Goal: Task Accomplishment & Management: Manage account settings

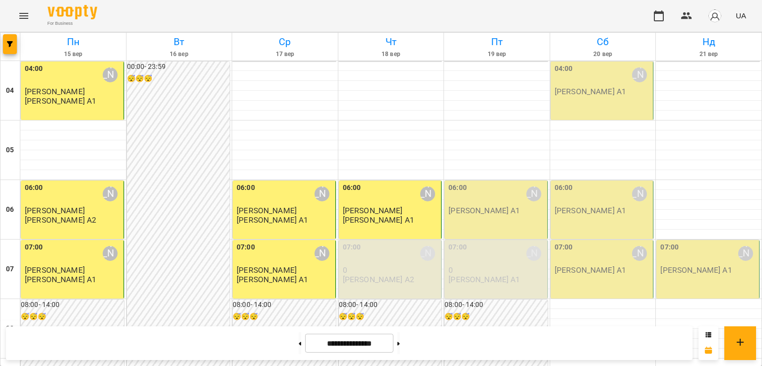
click at [508, 224] on div "06:00 [PERSON_NAME] [PERSON_NAME] А1" at bounding box center [495, 210] width 103 height 59
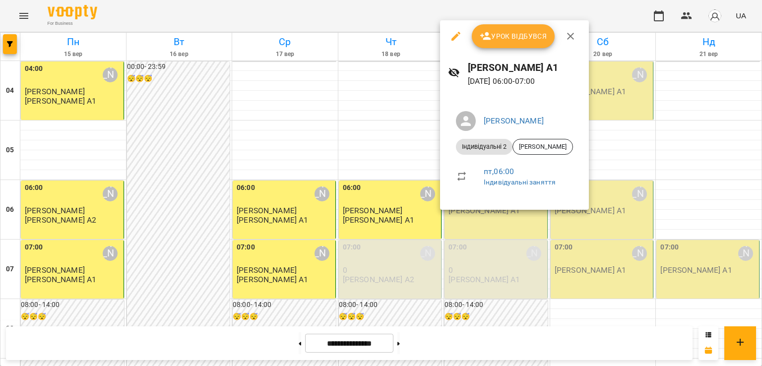
click at [508, 40] on span "Урок відбувся" at bounding box center [513, 36] width 67 height 12
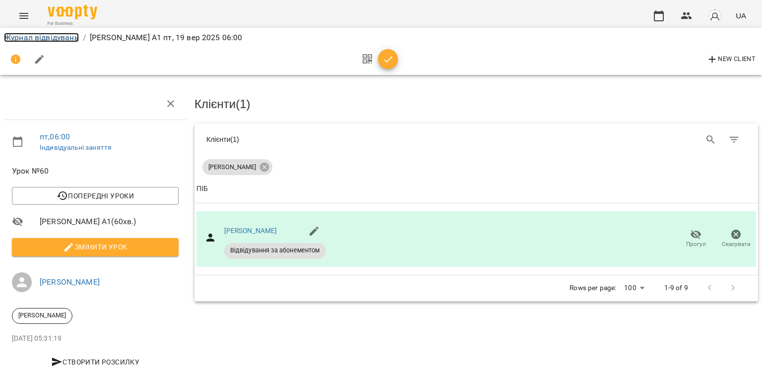
click at [48, 36] on link "Журнал відвідувань" at bounding box center [41, 37] width 75 height 9
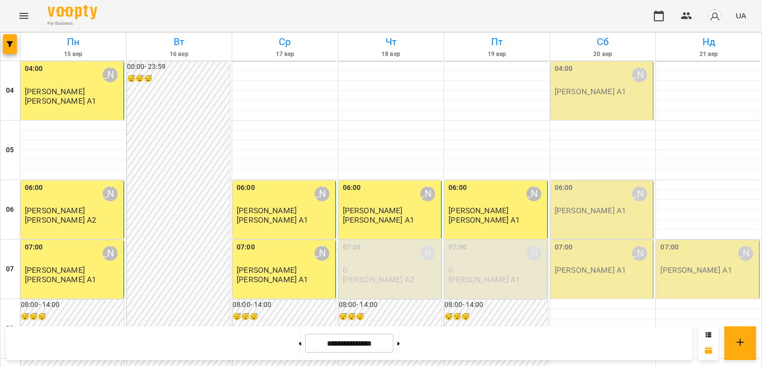
scroll to position [413, 0]
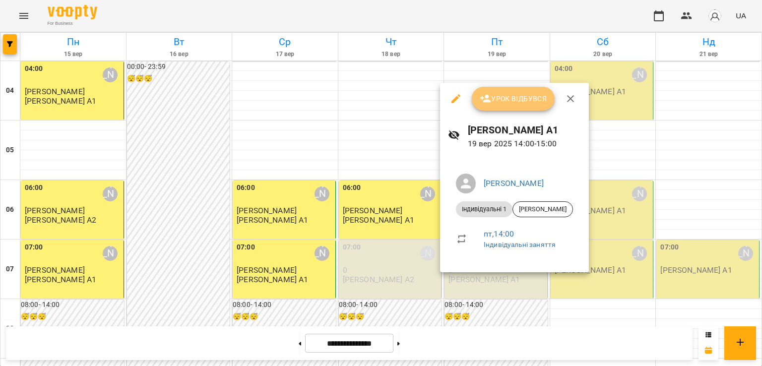
click at [508, 102] on span "Урок відбувся" at bounding box center [513, 99] width 67 height 12
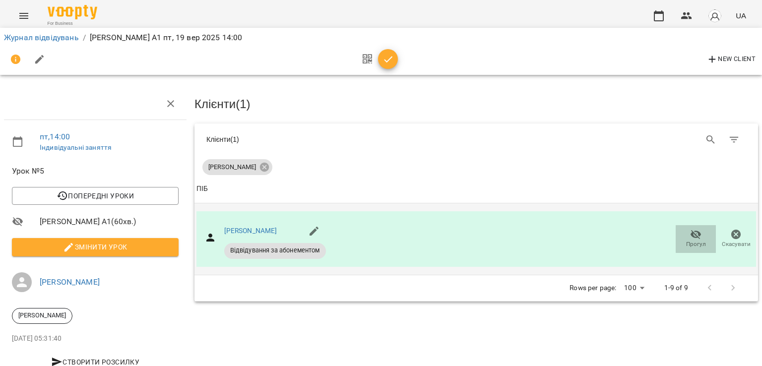
click at [690, 230] on icon "button" at bounding box center [696, 235] width 12 height 12
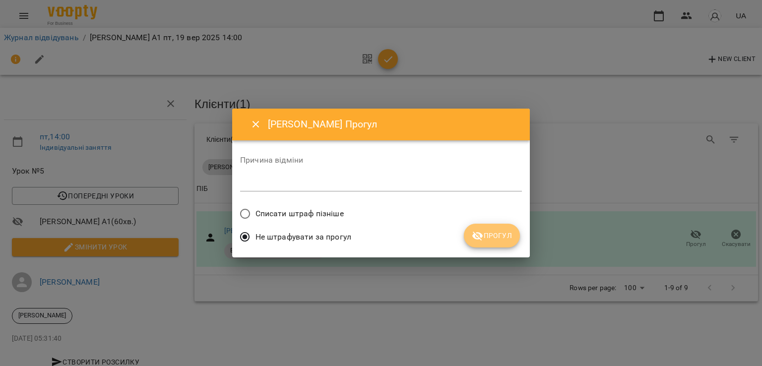
click at [503, 238] on span "Прогул" at bounding box center [492, 236] width 40 height 12
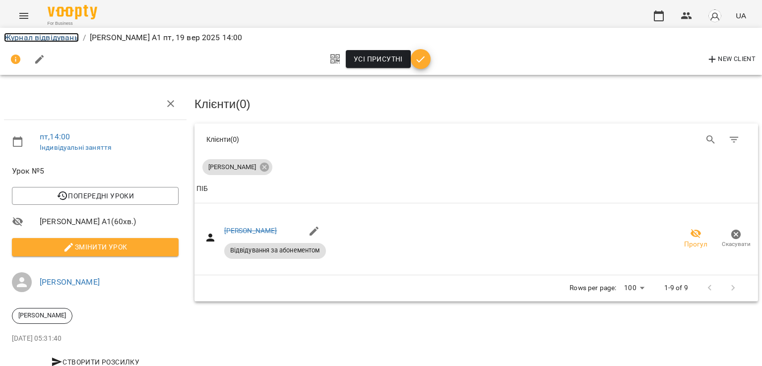
click at [69, 39] on link "Журнал відвідувань" at bounding box center [41, 37] width 75 height 9
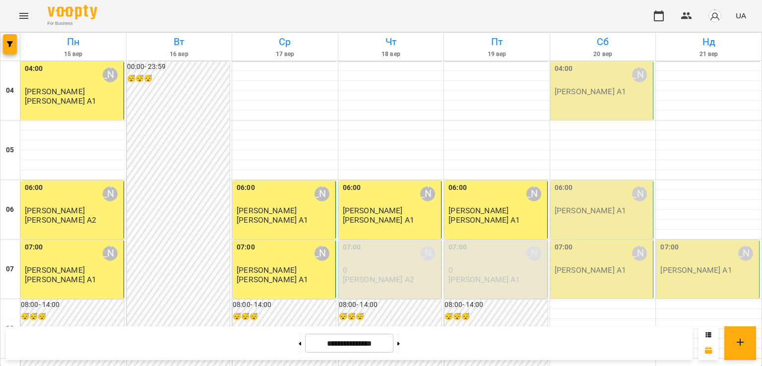
click at [601, 95] on p "[PERSON_NAME] А1" at bounding box center [590, 91] width 71 height 8
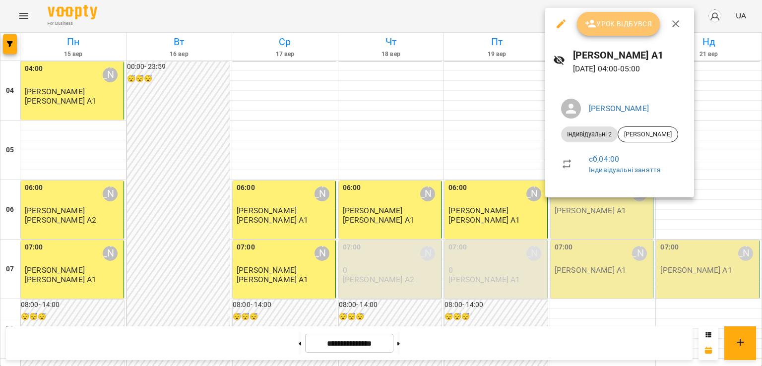
click at [596, 23] on span "Урок відбувся" at bounding box center [618, 24] width 67 height 12
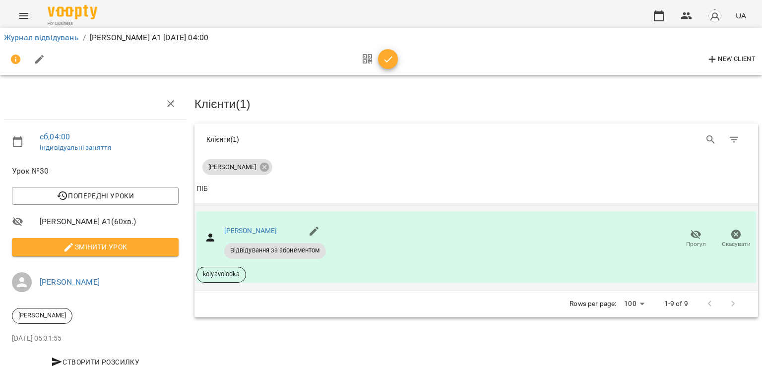
click at [690, 230] on icon "button" at bounding box center [695, 234] width 11 height 9
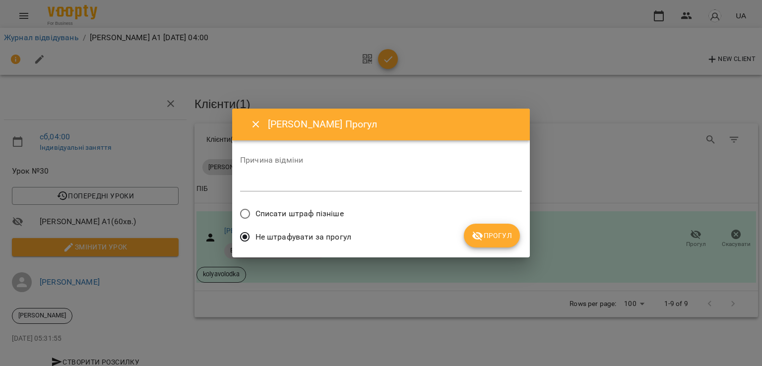
click at [310, 216] on span "Списати штраф пізніше" at bounding box center [299, 214] width 88 height 12
click at [485, 241] on span "Прогул" at bounding box center [492, 236] width 40 height 12
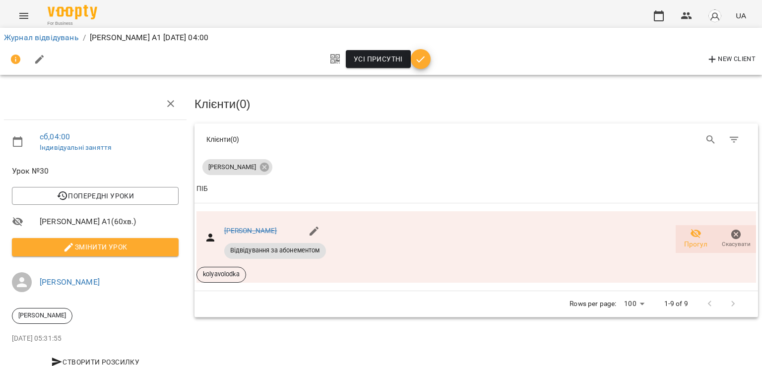
click at [50, 32] on li "Журнал відвідувань" at bounding box center [41, 38] width 75 height 12
click at [56, 37] on link "Журнал відвідувань" at bounding box center [41, 37] width 75 height 9
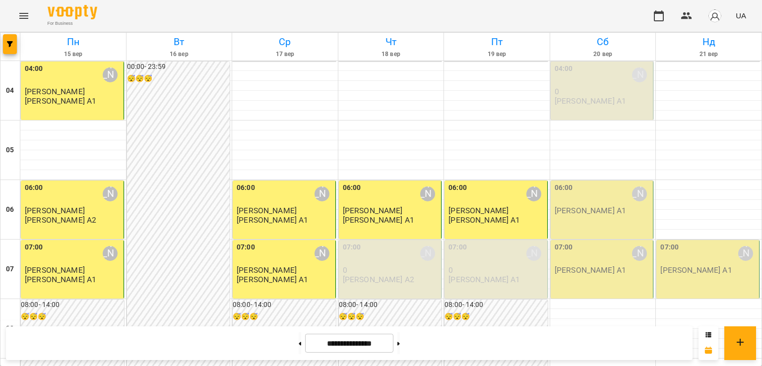
click at [595, 270] on p "[PERSON_NAME] А1" at bounding box center [590, 270] width 71 height 8
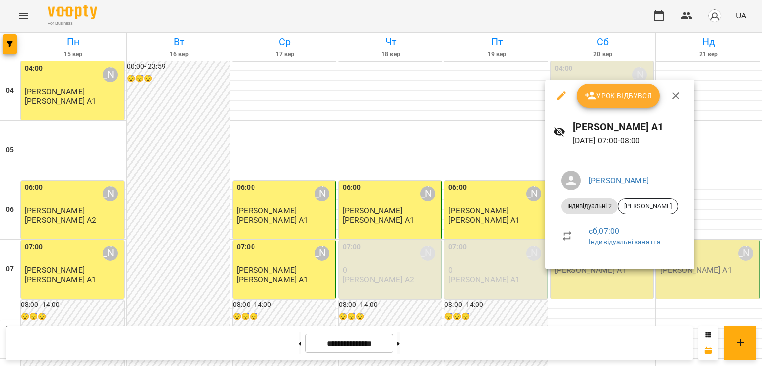
click at [616, 102] on button "Урок відбувся" at bounding box center [618, 96] width 83 height 24
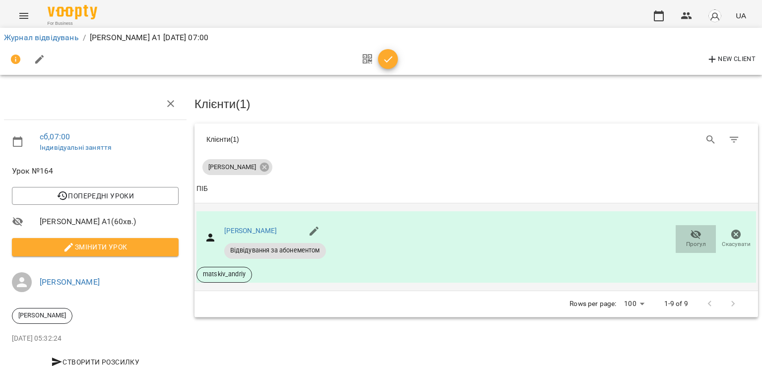
click at [690, 240] on span "Прогул" at bounding box center [696, 244] width 20 height 8
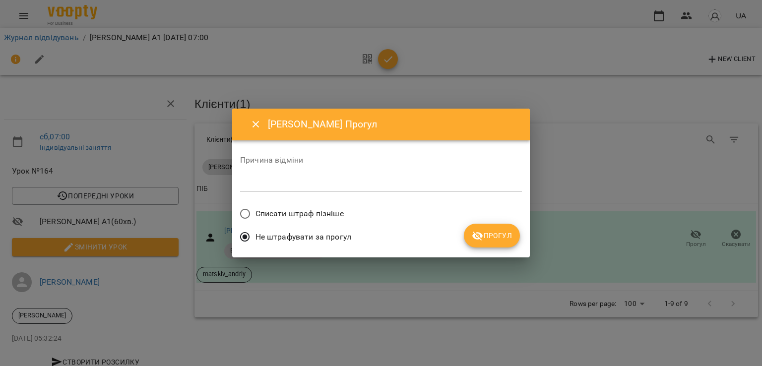
click at [319, 208] on span "Списати штраф пізніше" at bounding box center [299, 214] width 88 height 12
click at [497, 236] on span "Прогул" at bounding box center [492, 236] width 40 height 12
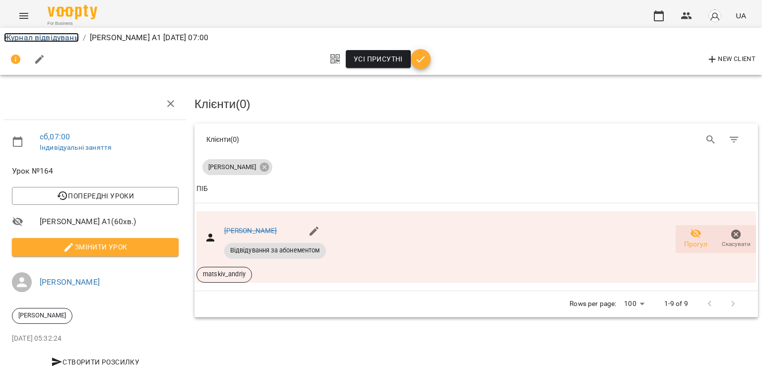
click at [65, 40] on link "Журнал відвідувань" at bounding box center [41, 37] width 75 height 9
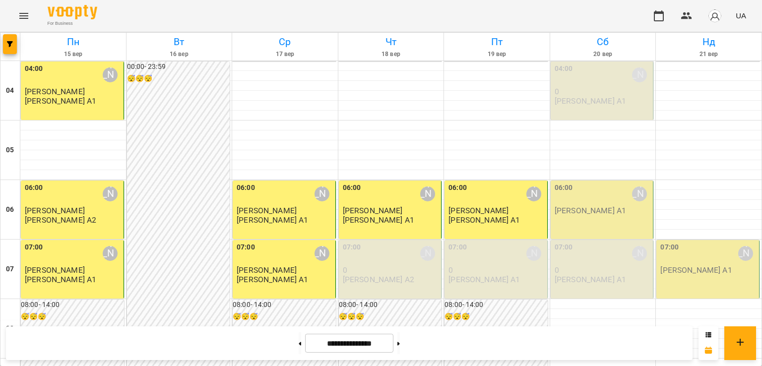
click at [711, 19] on img "button" at bounding box center [715, 16] width 14 height 14
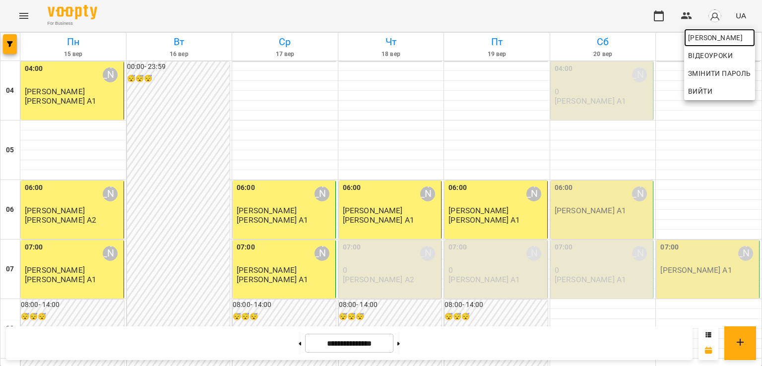
click at [704, 35] on span "[PERSON_NAME]" at bounding box center [719, 38] width 63 height 12
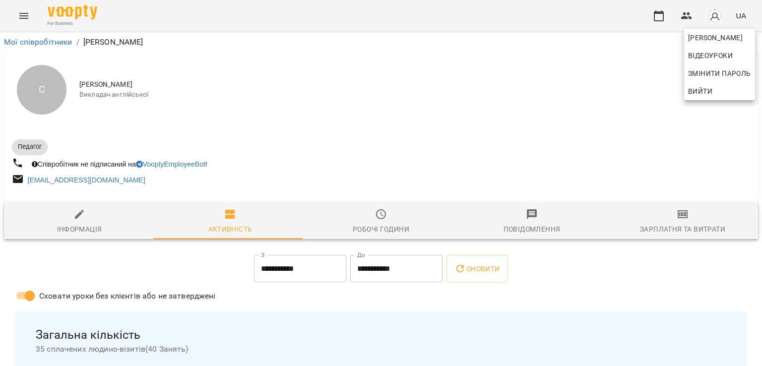
click at [678, 217] on div at bounding box center [381, 183] width 762 height 366
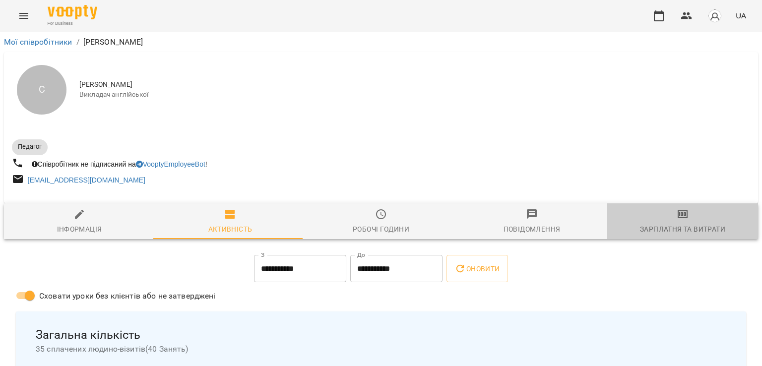
click at [678, 217] on icon "button" at bounding box center [683, 214] width 12 height 12
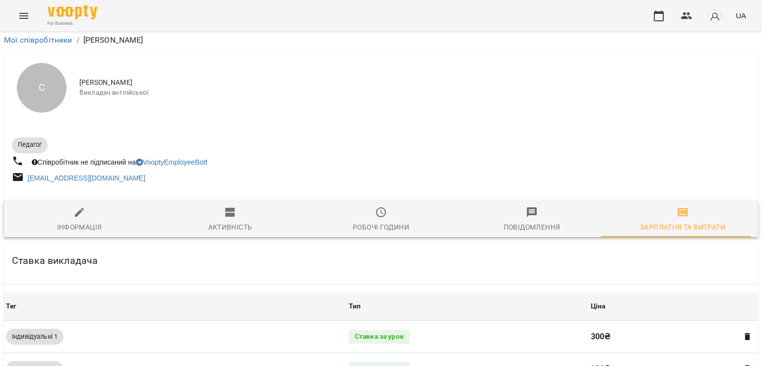
scroll to position [309, 0]
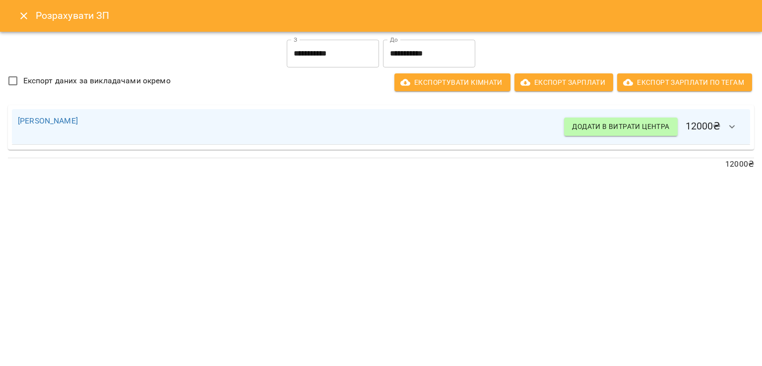
click at [27, 13] on icon "Close" at bounding box center [24, 16] width 12 height 12
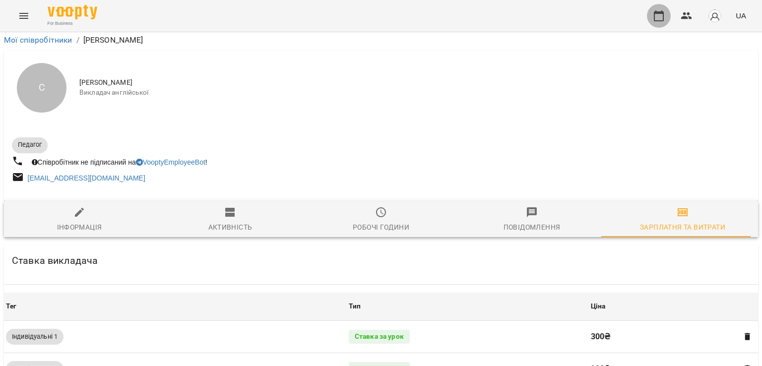
click at [657, 22] on button "button" at bounding box center [659, 16] width 24 height 24
